Goal: Share content

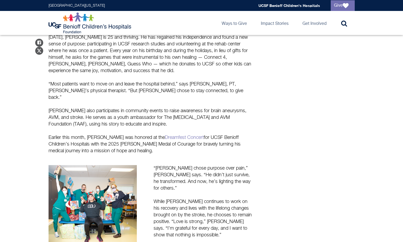
scroll to position [649, 0]
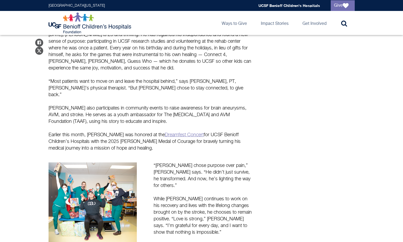
click at [178, 132] on link "Dreamfest Concert" at bounding box center [184, 134] width 39 height 5
click at [165, 132] on link "Dreamfest Concert" at bounding box center [184, 134] width 39 height 5
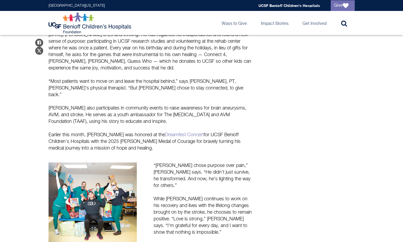
drag, startPoint x: 109, startPoint y: 127, endPoint x: 35, endPoint y: 108, distance: 76.4
copy p "Earlier this month, [PERSON_NAME] was honored at the Dreamfest Concert for UCSF…"
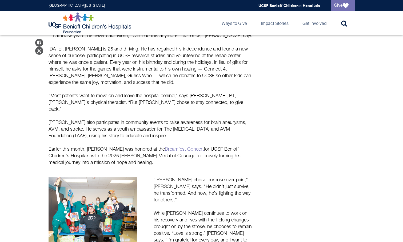
scroll to position [634, 0]
